Goal: Transaction & Acquisition: Book appointment/travel/reservation

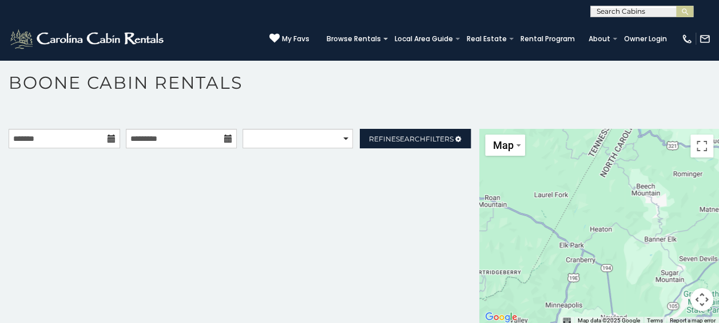
scroll to position [6, 0]
click at [609, 246] on div at bounding box center [599, 226] width 240 height 196
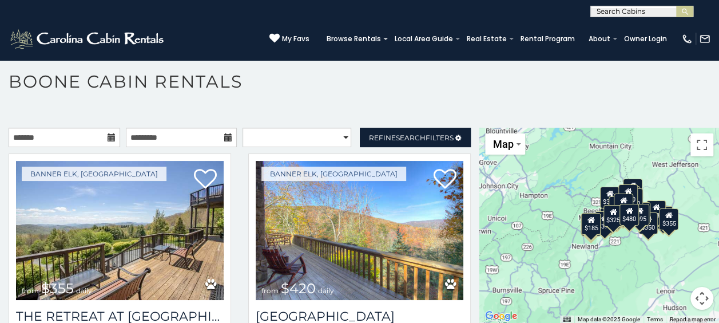
click at [596, 271] on div "$349 $480 $525 $315 $355 $675 $635 $930 $400 $451 $330 $400 $485 $460 $395 $255…" at bounding box center [599, 226] width 240 height 196
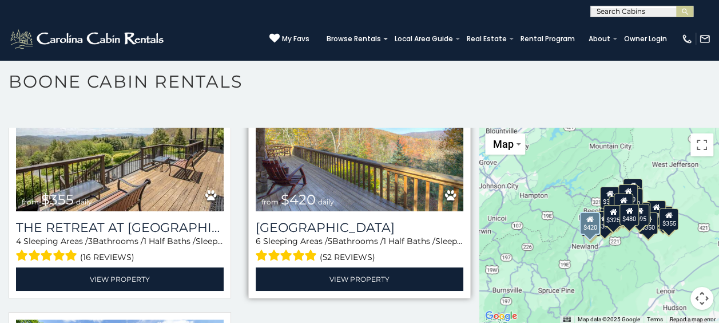
scroll to position [50, 0]
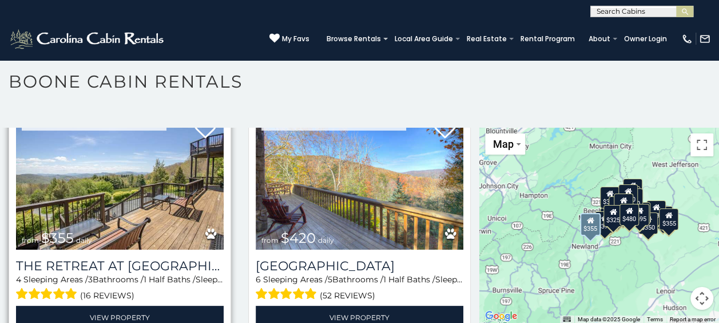
click at [130, 229] on img at bounding box center [120, 179] width 208 height 139
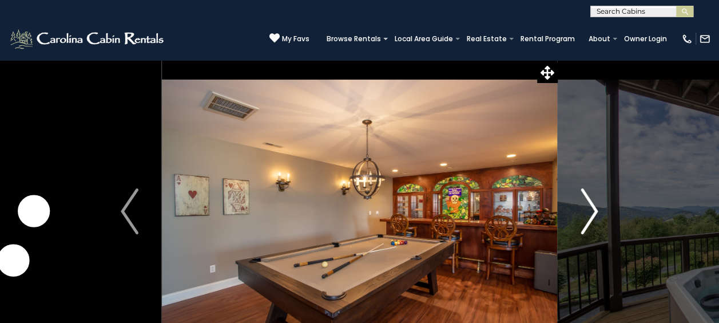
click at [581, 198] on img "Next" at bounding box center [589, 211] width 17 height 46
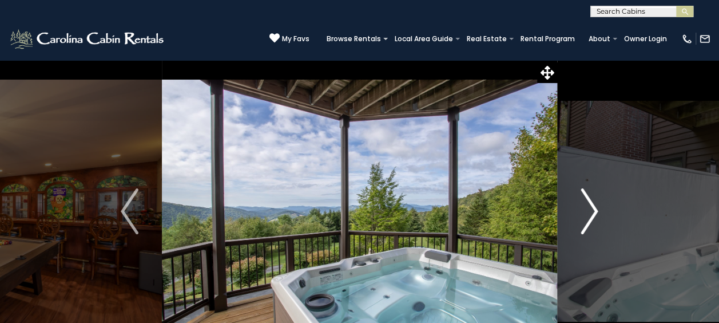
click at [581, 198] on img "Next" at bounding box center [589, 211] width 17 height 46
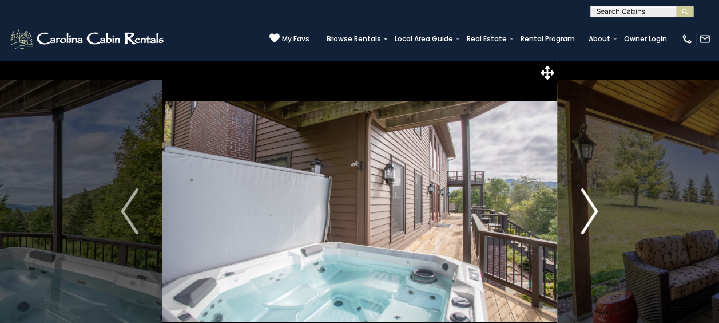
click at [580, 197] on button "Next" at bounding box center [589, 211] width 64 height 303
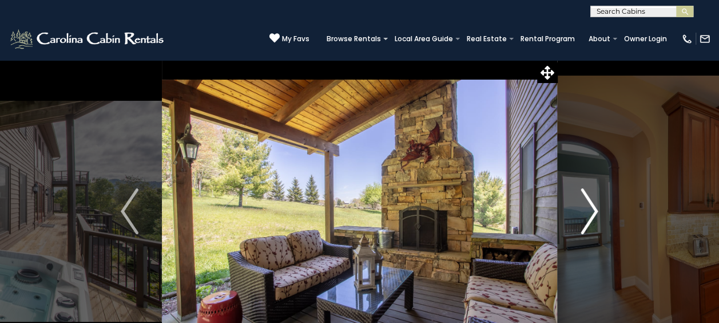
click at [580, 197] on button "Next" at bounding box center [589, 211] width 64 height 303
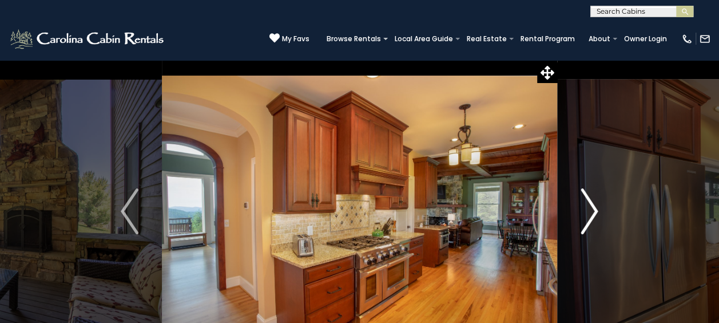
click at [590, 221] on img "Next" at bounding box center [589, 211] width 17 height 46
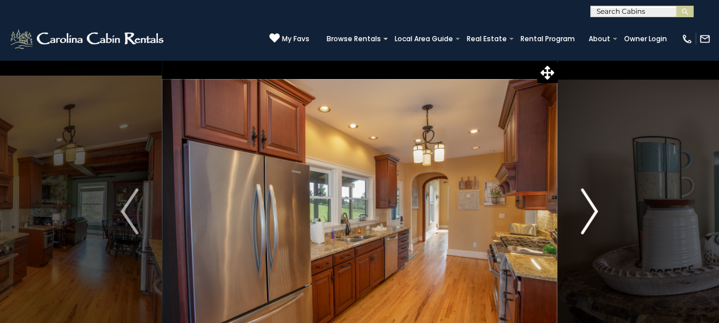
click at [589, 221] on img "Next" at bounding box center [589, 211] width 17 height 46
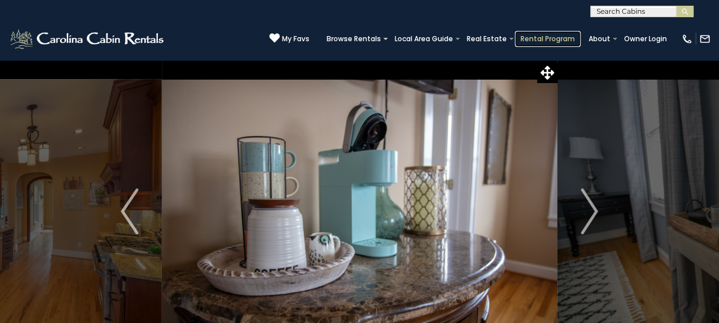
click at [554, 38] on link "Rental Program" at bounding box center [548, 39] width 66 height 16
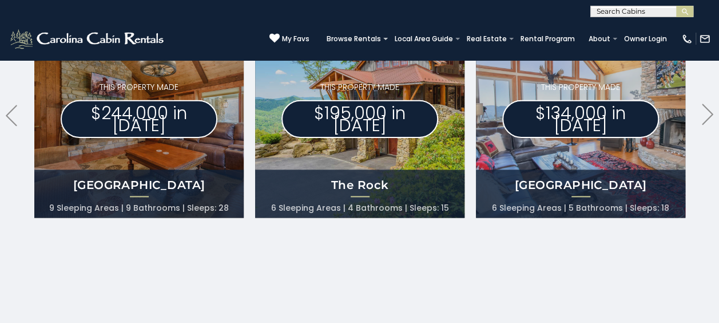
scroll to position [687, 0]
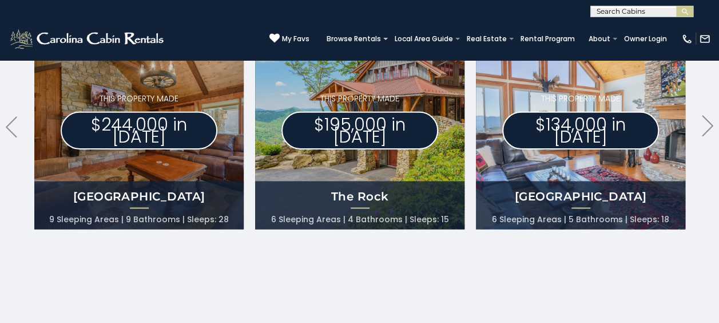
click at [553, 219] on li "6 Sleeping Areas" at bounding box center [529, 219] width 74 height 16
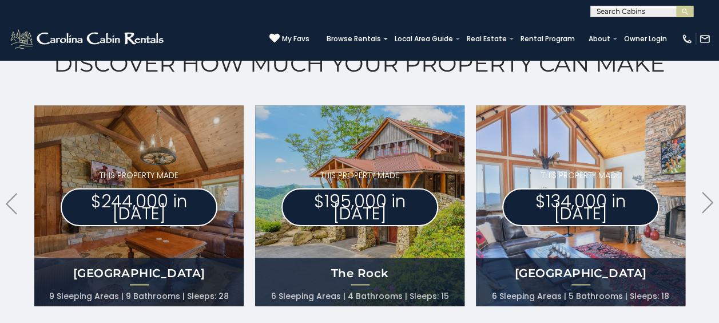
click at [549, 218] on p "$134,000 in 2023" at bounding box center [580, 207] width 157 height 38
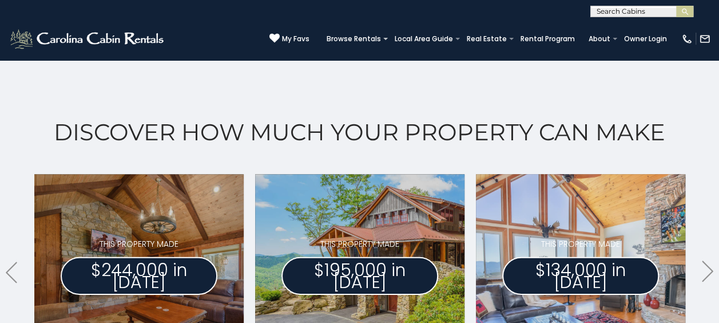
scroll to position [534, 0]
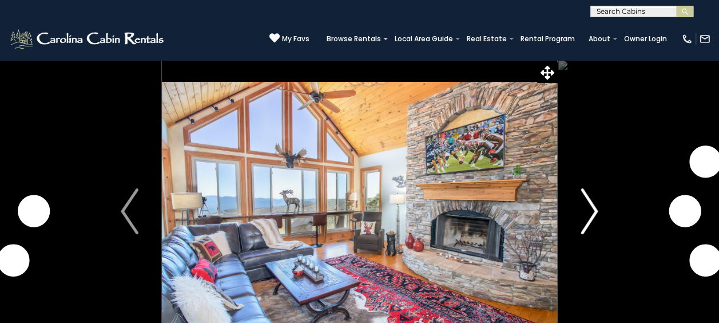
click at [600, 217] on button "Next" at bounding box center [589, 211] width 64 height 303
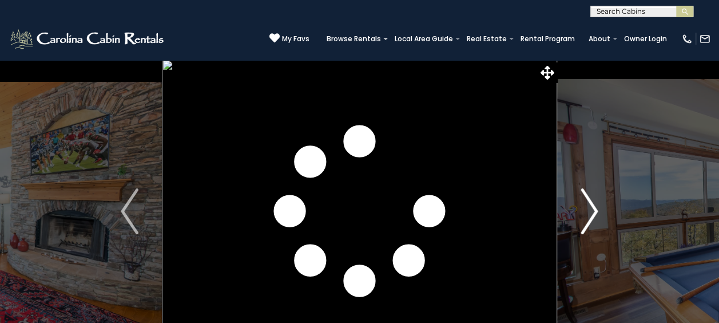
click at [595, 215] on img "Next" at bounding box center [589, 211] width 17 height 46
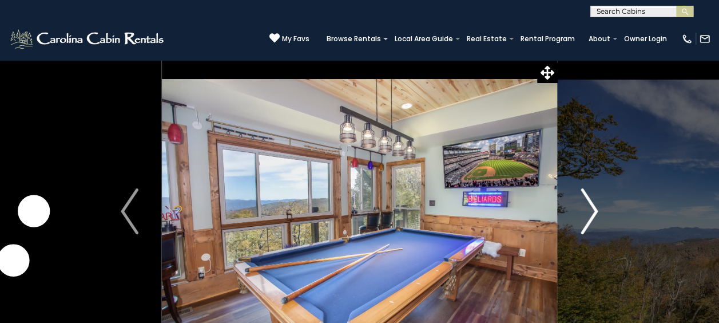
click at [595, 215] on img "Next" at bounding box center [589, 211] width 17 height 46
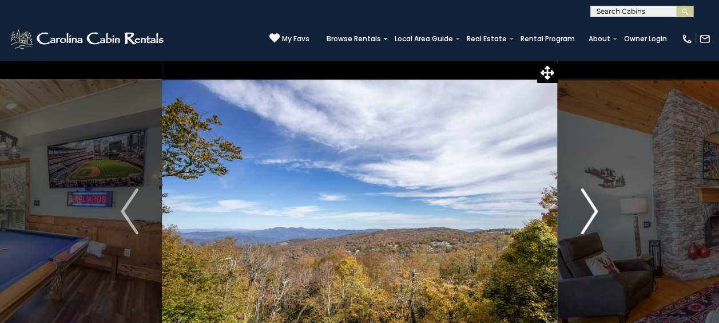
click at [595, 215] on img "Next" at bounding box center [589, 211] width 17 height 46
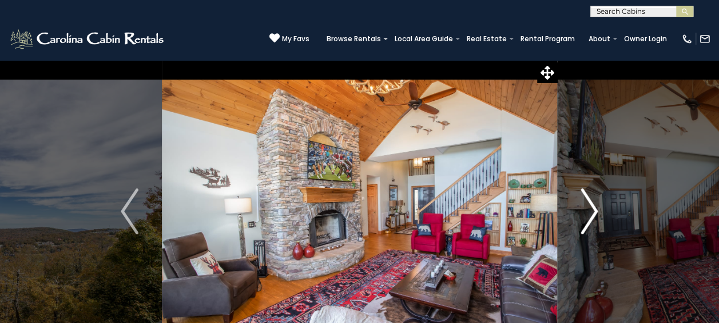
click at [595, 215] on img "Next" at bounding box center [589, 211] width 17 height 46
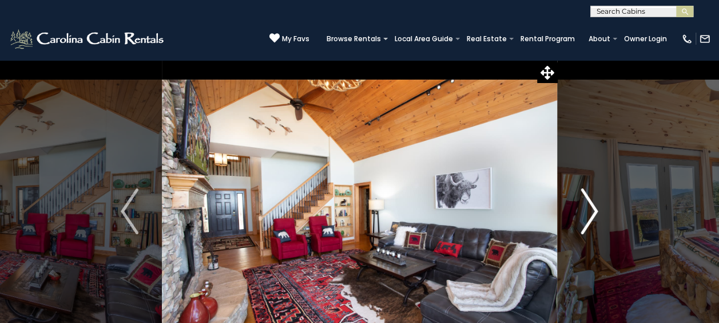
click at [595, 215] on img "Next" at bounding box center [589, 211] width 17 height 46
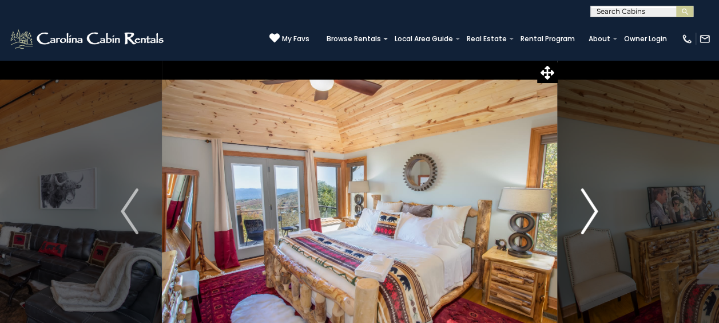
click at [595, 215] on img "Next" at bounding box center [589, 211] width 17 height 46
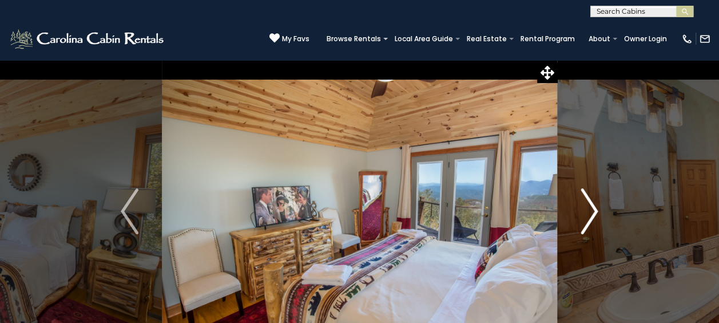
click at [595, 215] on img "Next" at bounding box center [589, 211] width 17 height 46
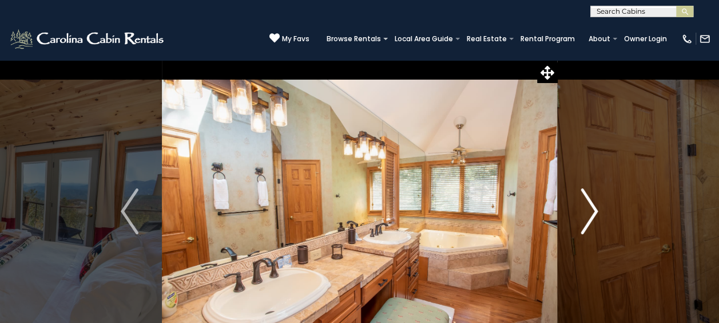
click at [595, 215] on img "Next" at bounding box center [589, 211] width 17 height 46
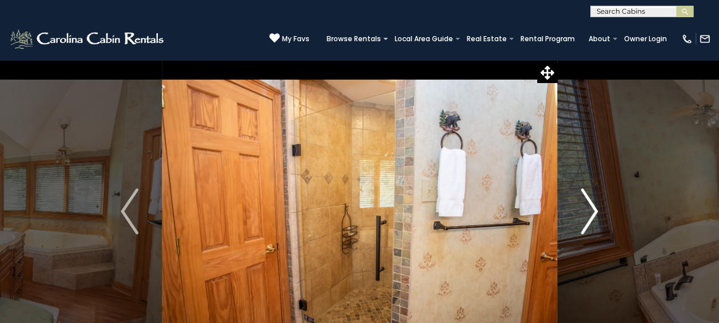
click at [595, 215] on img "Next" at bounding box center [589, 211] width 17 height 46
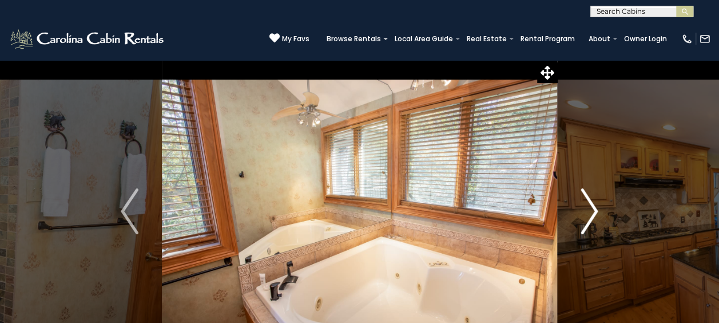
click at [595, 215] on img "Next" at bounding box center [589, 211] width 17 height 46
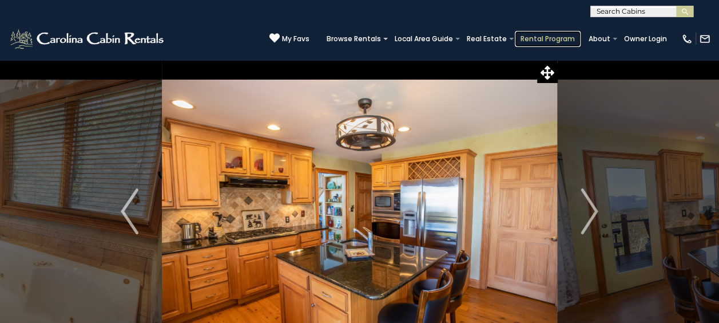
click at [533, 39] on link "Rental Program" at bounding box center [548, 39] width 66 height 16
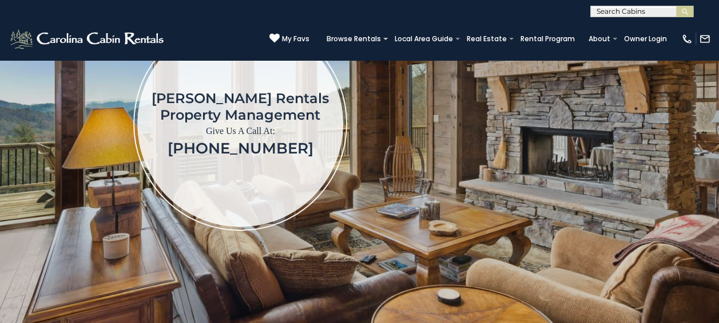
scroll to position [229, 0]
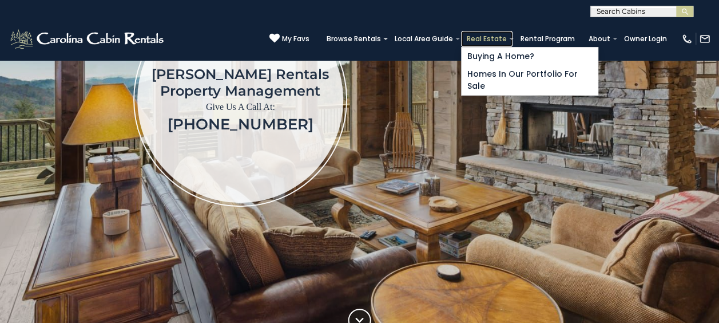
click at [489, 40] on link "Real Estate" at bounding box center [486, 39] width 51 height 16
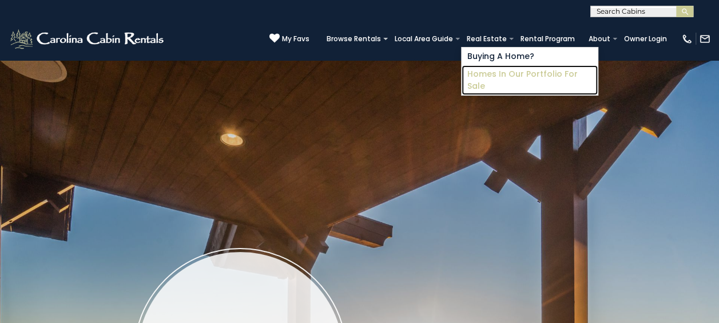
click at [491, 72] on link "Homes in Our Portfolio For Sale" at bounding box center [530, 80] width 136 height 30
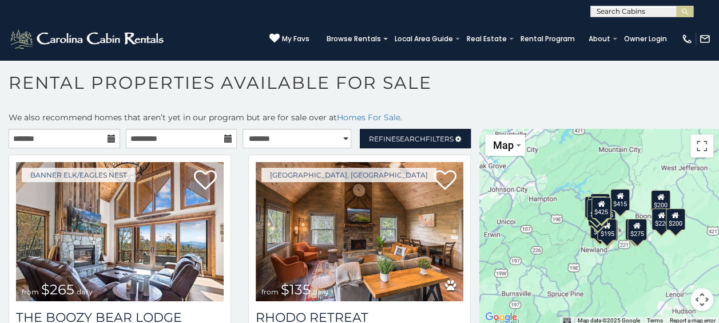
scroll to position [6, 0]
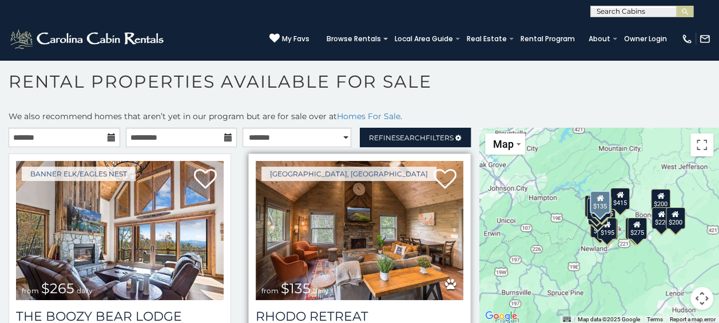
click at [380, 200] on img at bounding box center [360, 230] width 208 height 139
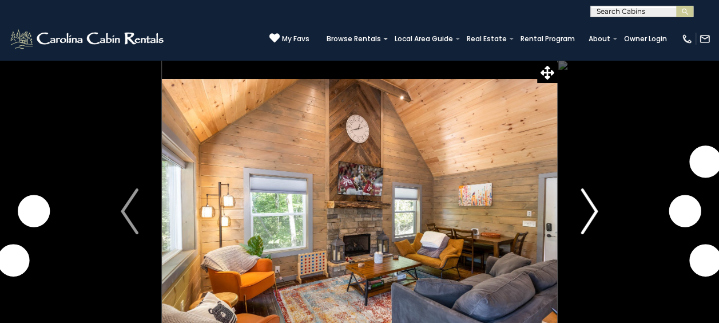
click at [589, 224] on img "Next" at bounding box center [589, 211] width 17 height 46
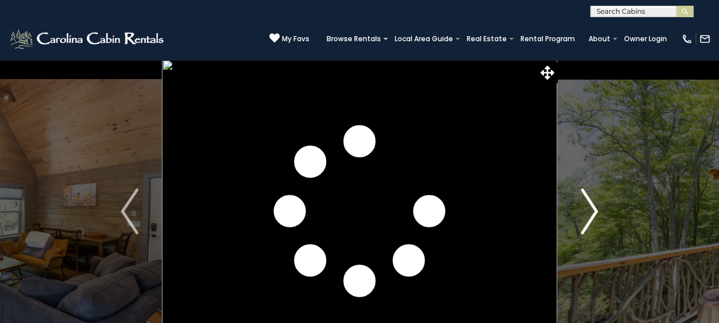
click at [589, 224] on img "Next" at bounding box center [589, 211] width 17 height 46
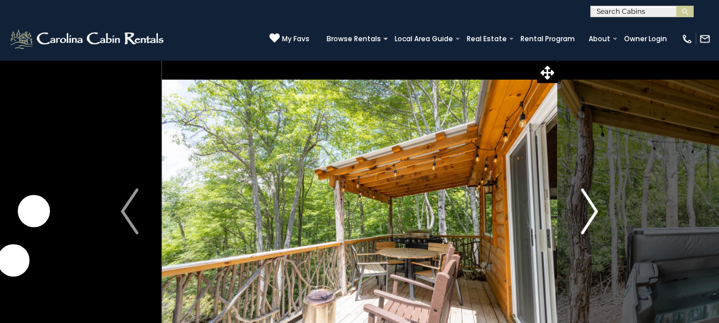
click at [589, 224] on img "Next" at bounding box center [589, 211] width 17 height 46
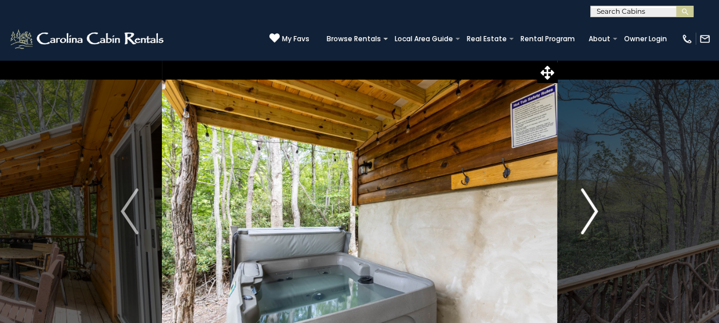
click at [589, 224] on img "Next" at bounding box center [589, 211] width 17 height 46
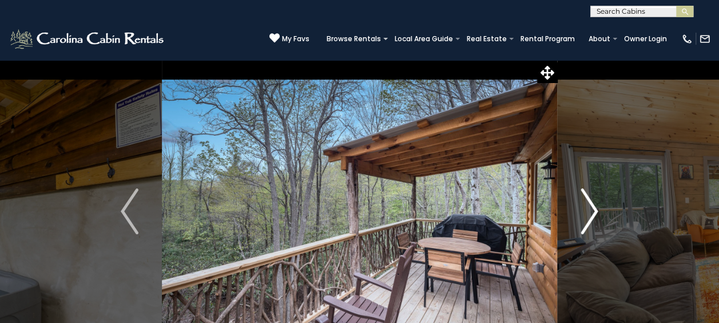
click at [589, 224] on img "Next" at bounding box center [589, 211] width 17 height 46
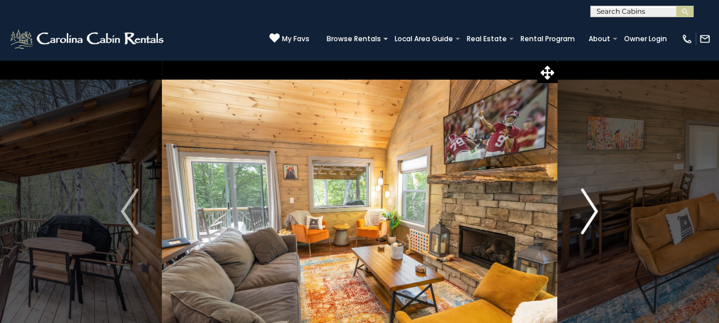
click at [589, 224] on img "Next" at bounding box center [589, 211] width 17 height 46
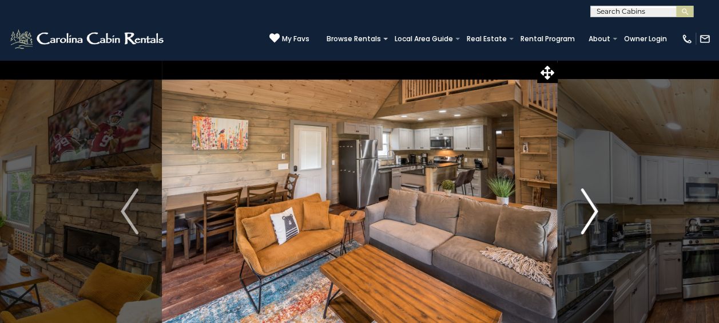
click at [589, 224] on img "Next" at bounding box center [589, 211] width 17 height 46
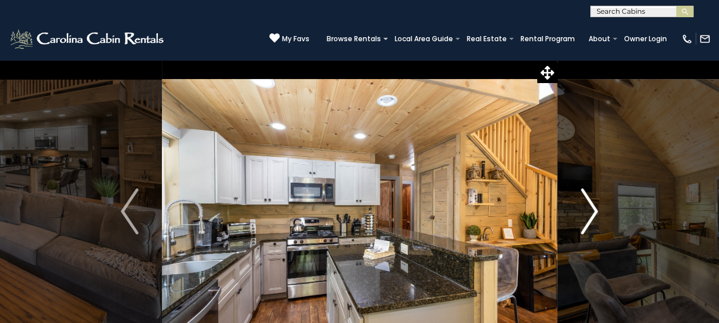
click at [589, 224] on img "Next" at bounding box center [589, 211] width 17 height 46
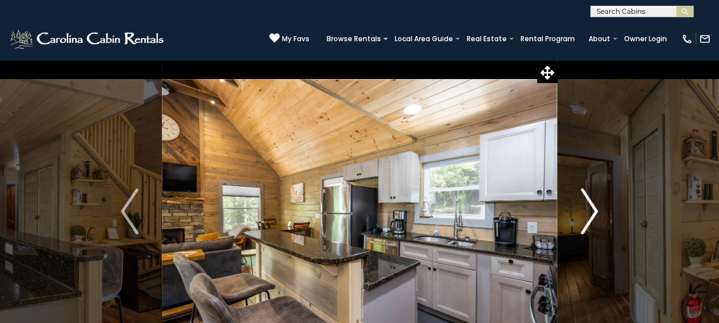
click at [589, 224] on img "Next" at bounding box center [589, 211] width 17 height 46
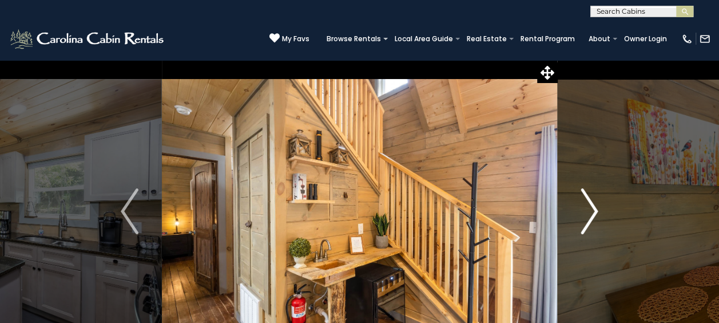
click at [589, 224] on img "Next" at bounding box center [589, 211] width 17 height 46
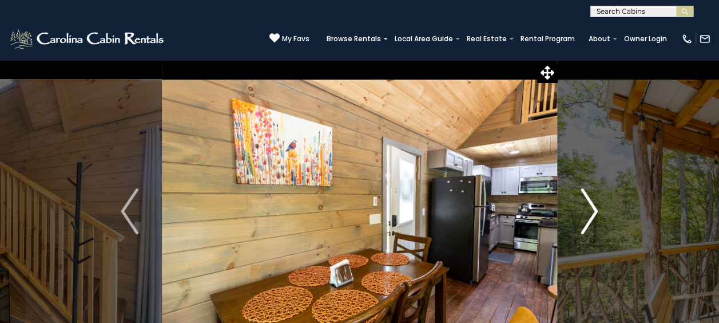
click at [589, 224] on img "Next" at bounding box center [589, 211] width 17 height 46
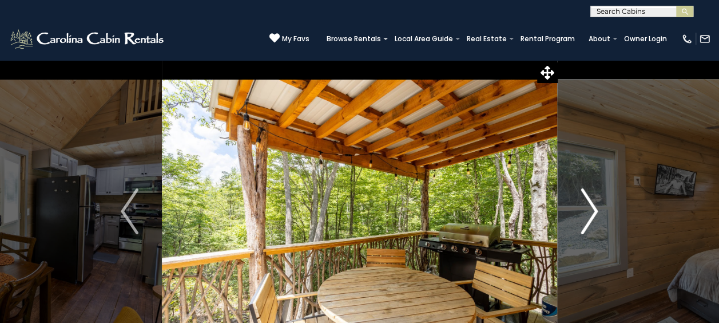
click at [589, 224] on img "Next" at bounding box center [589, 211] width 17 height 46
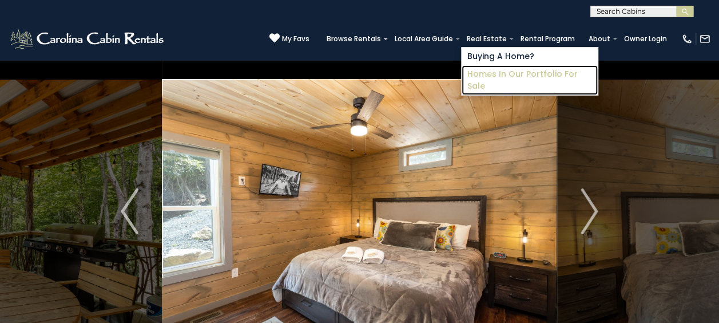
click at [513, 70] on link "Homes in Our Portfolio For Sale" at bounding box center [530, 80] width 136 height 30
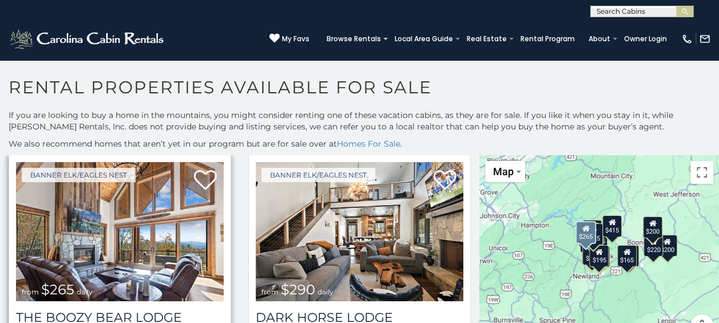
scroll to position [1335, 0]
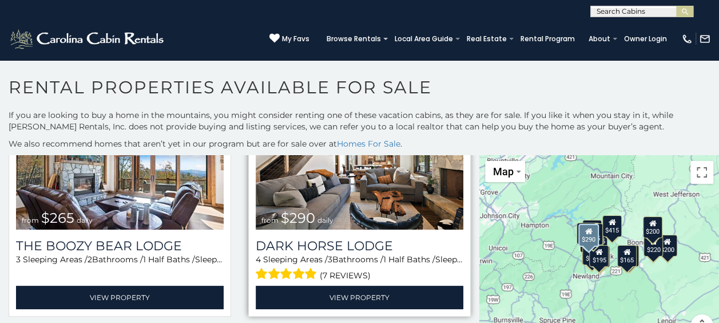
click at [304, 253] on div "4 Sleeping Areas / 3 Bathrooms / 1 Half Baths / Sleeps: 12 (7 reviews)" at bounding box center [360, 267] width 208 height 29
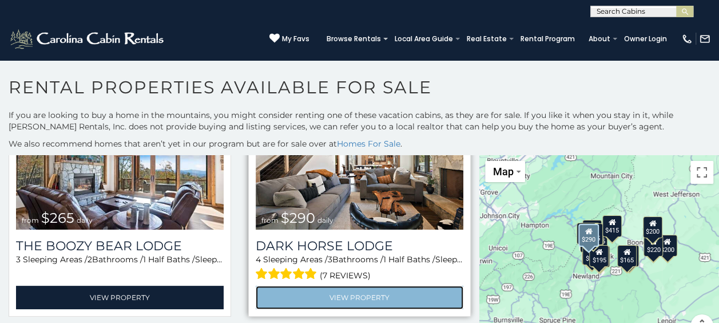
click at [321, 285] on link "View Property" at bounding box center [360, 296] width 208 height 23
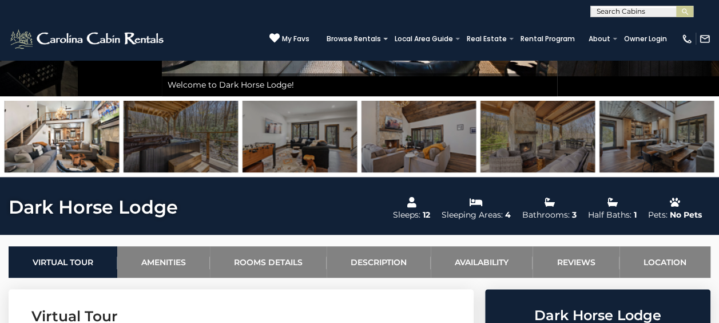
scroll to position [305, 0]
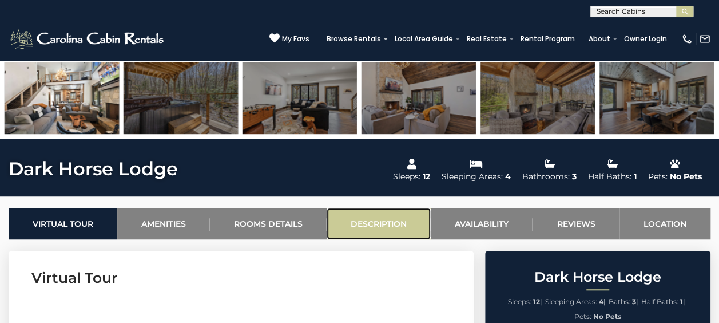
click at [379, 229] on link "Description" at bounding box center [379, 223] width 104 height 31
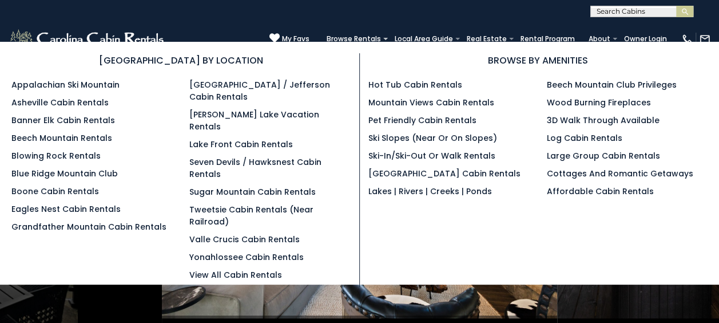
scroll to position [38, 0]
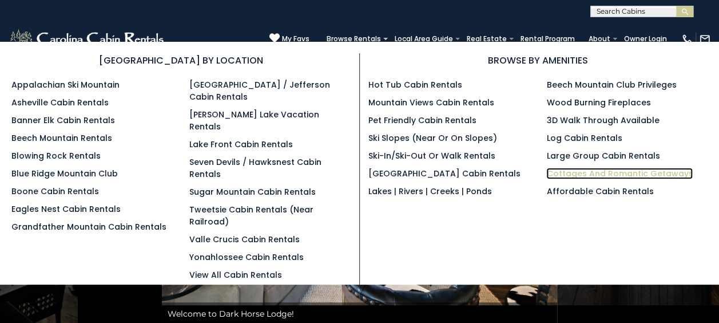
click at [597, 176] on link "Cottages and Romantic Getaways" at bounding box center [619, 173] width 146 height 11
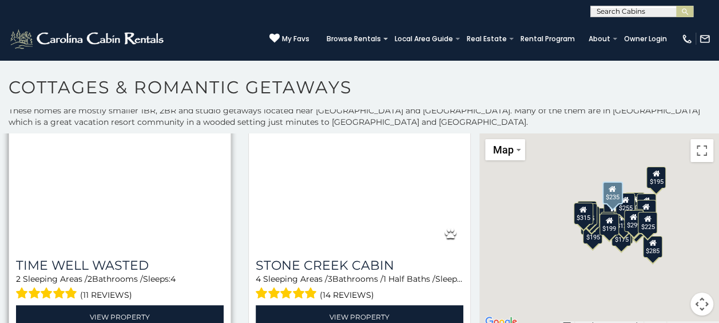
scroll to position [801, 0]
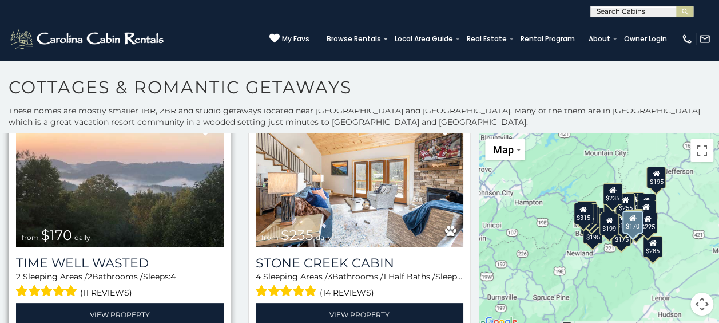
click at [150, 203] on img at bounding box center [120, 177] width 208 height 139
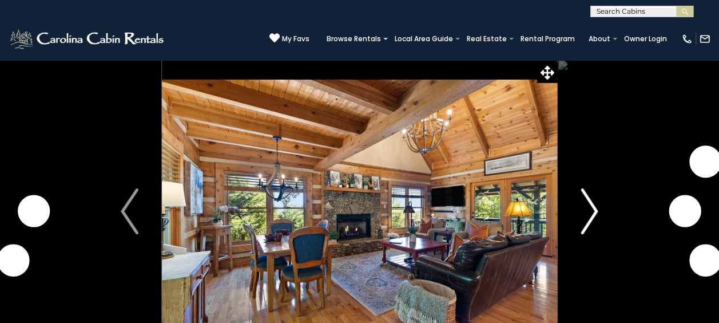
click at [598, 212] on img "Next" at bounding box center [589, 211] width 17 height 46
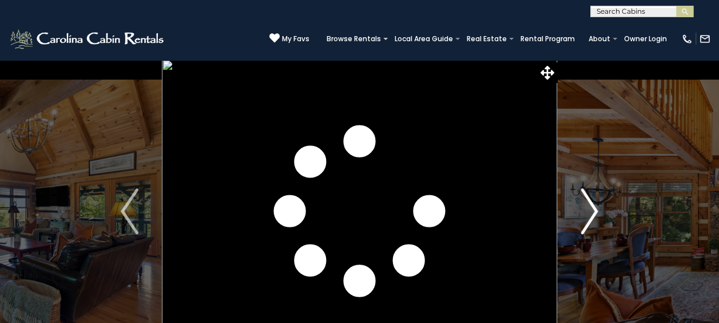
click at [598, 212] on img "Next" at bounding box center [589, 211] width 17 height 46
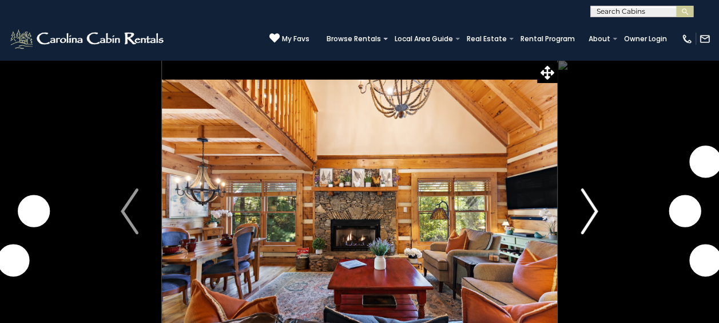
click at [598, 212] on img "Next" at bounding box center [589, 211] width 17 height 46
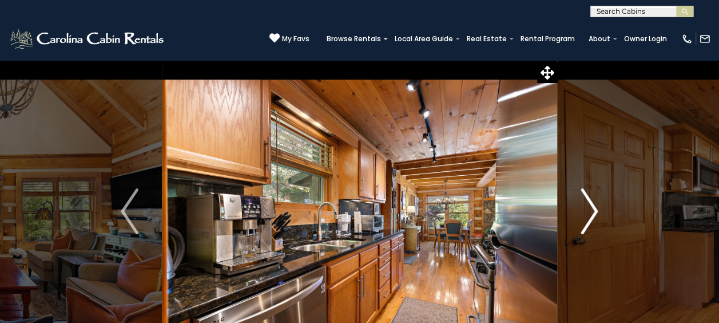
click at [598, 212] on img "Next" at bounding box center [589, 211] width 17 height 46
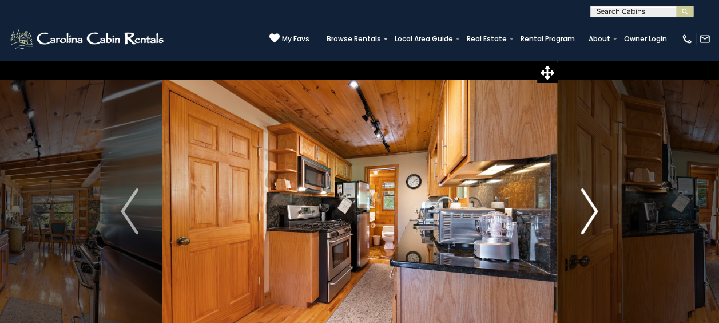
click at [598, 212] on img "Next" at bounding box center [589, 211] width 17 height 46
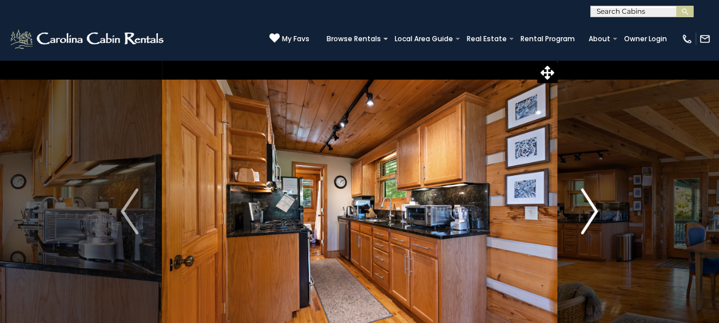
click at [598, 211] on button "Next" at bounding box center [589, 211] width 64 height 303
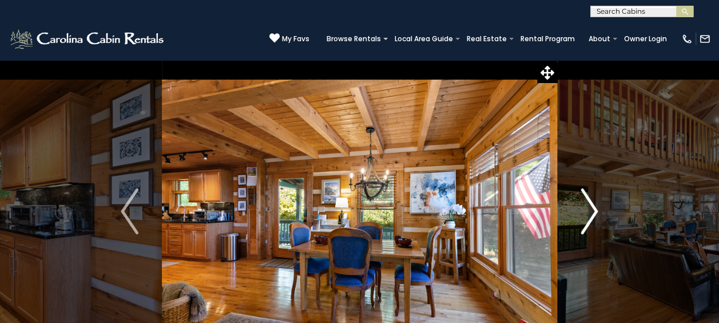
click at [598, 211] on button "Next" at bounding box center [589, 211] width 64 height 303
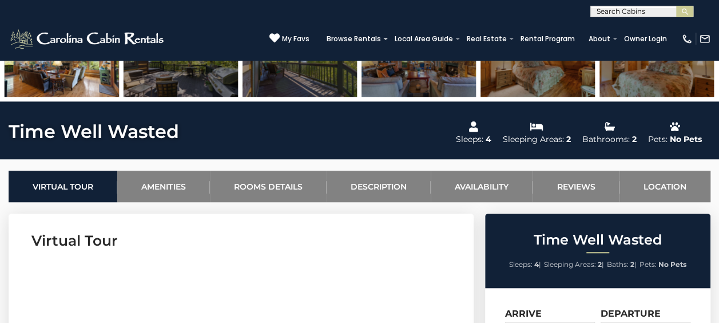
scroll to position [381, 0]
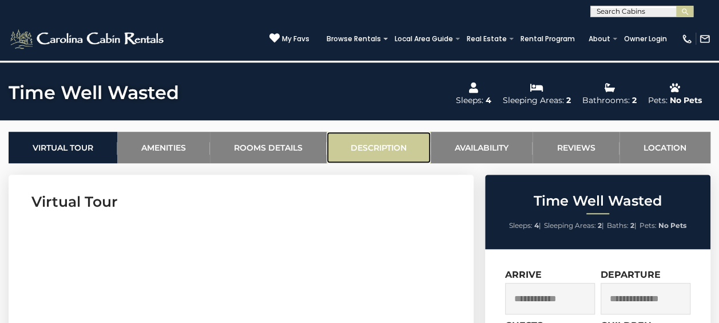
click at [389, 138] on link "Description" at bounding box center [379, 147] width 104 height 31
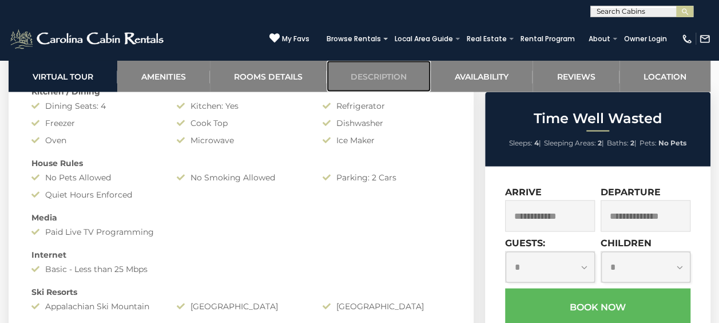
scroll to position [978, 0]
